Goal: Find specific page/section: Find specific page/section

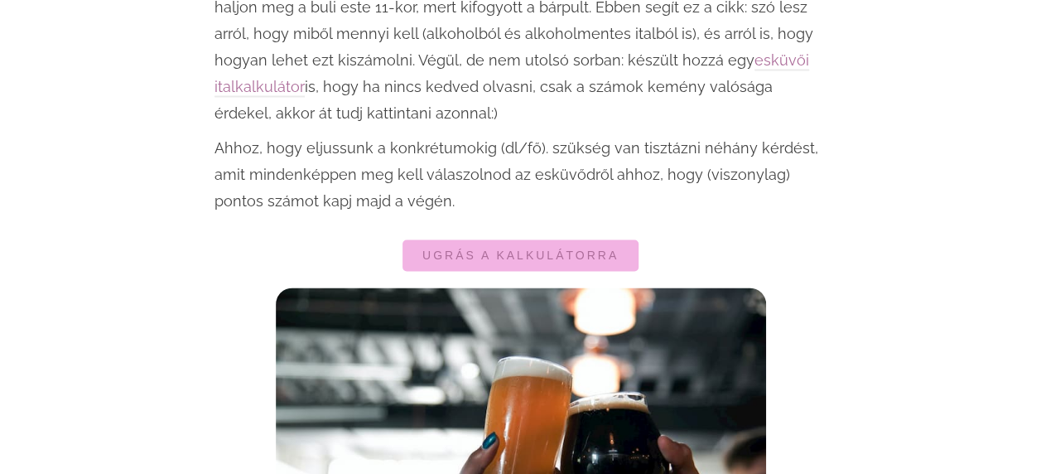
scroll to position [1287, 0]
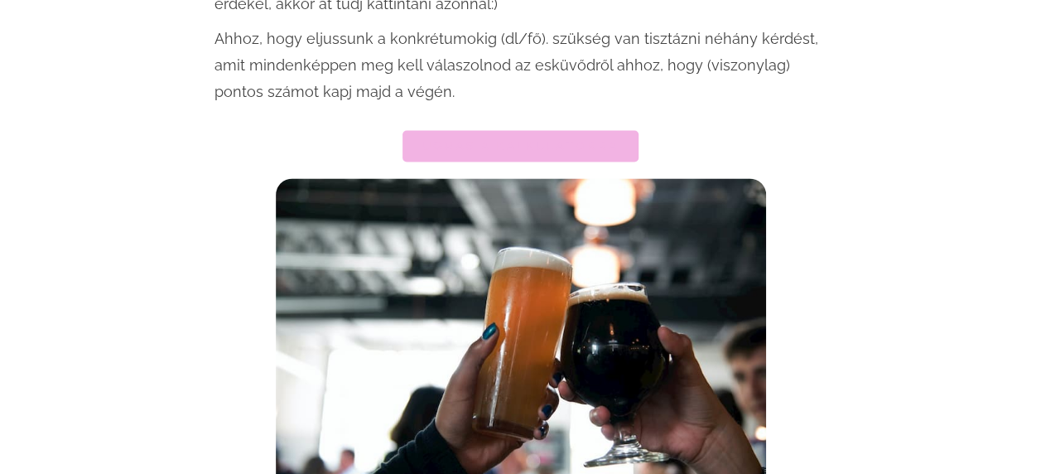
click at [504, 130] on link "Ugrás a kalkulátorra" at bounding box center [520, 145] width 236 height 31
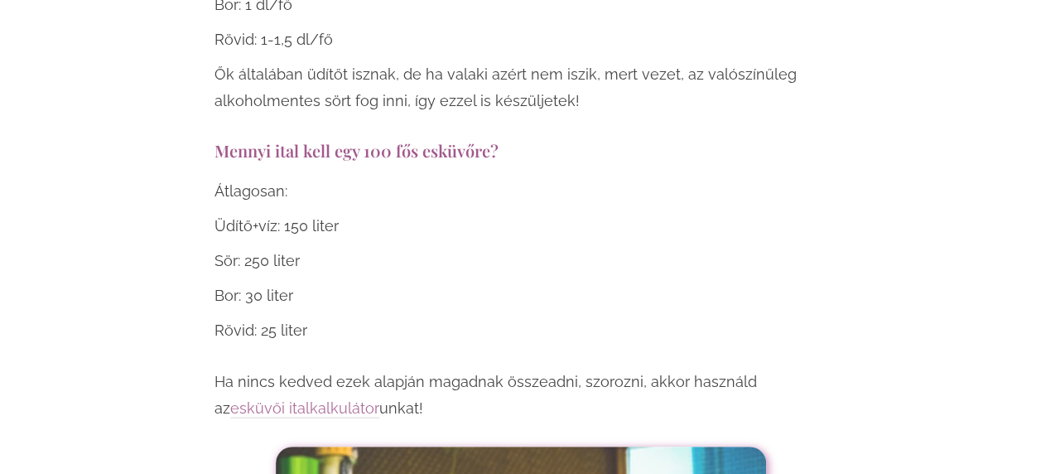
scroll to position [6310, 0]
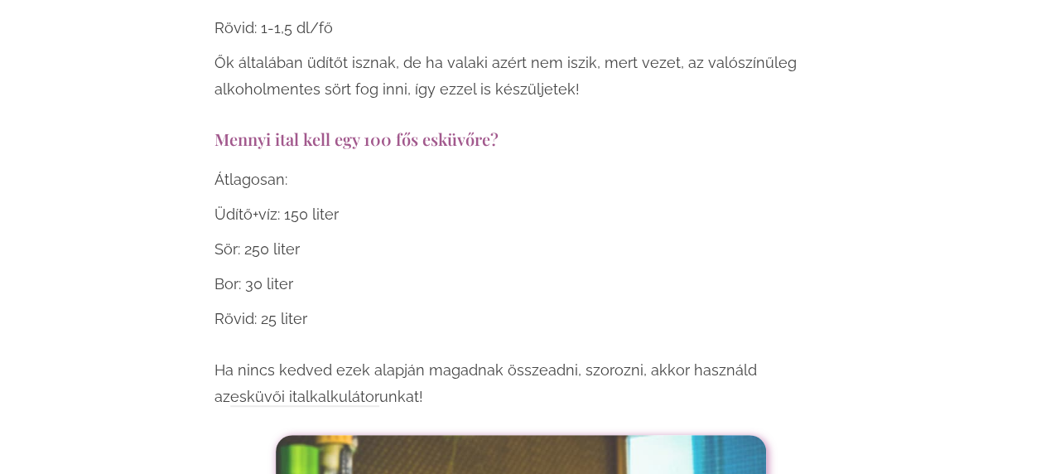
click at [250, 387] on link "esküvői italkalkulátor" at bounding box center [304, 396] width 149 height 19
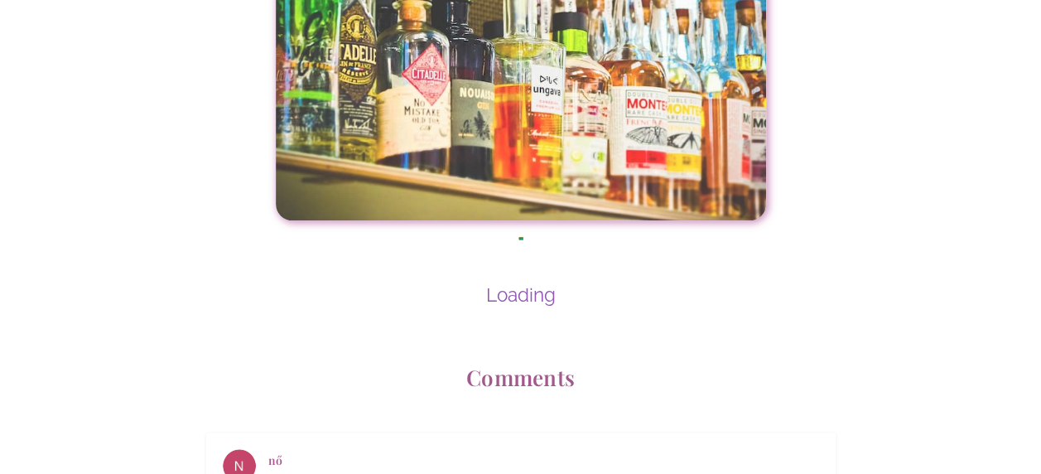
scroll to position [6843, 0]
